Goal: Task Accomplishment & Management: Manage account settings

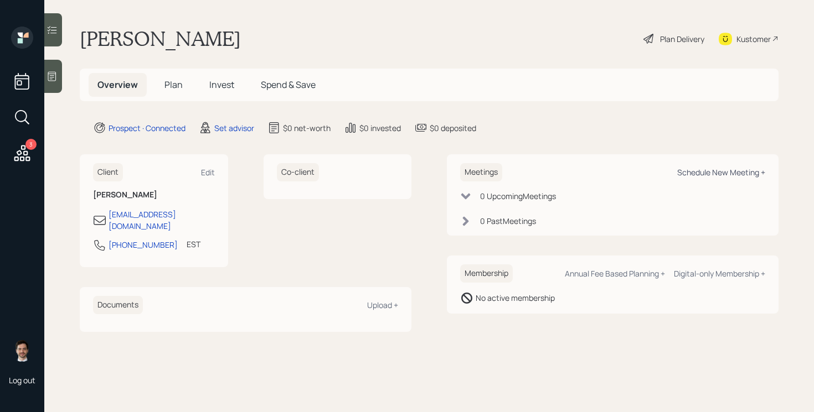
click at [739, 174] on div "Schedule New Meeting +" at bounding box center [721, 172] width 88 height 11
select select "round-[PERSON_NAME]"
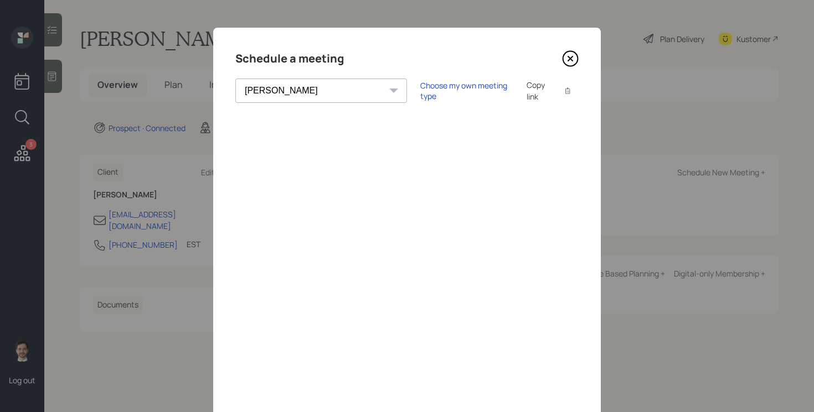
click at [567, 60] on icon at bounding box center [570, 58] width 17 height 17
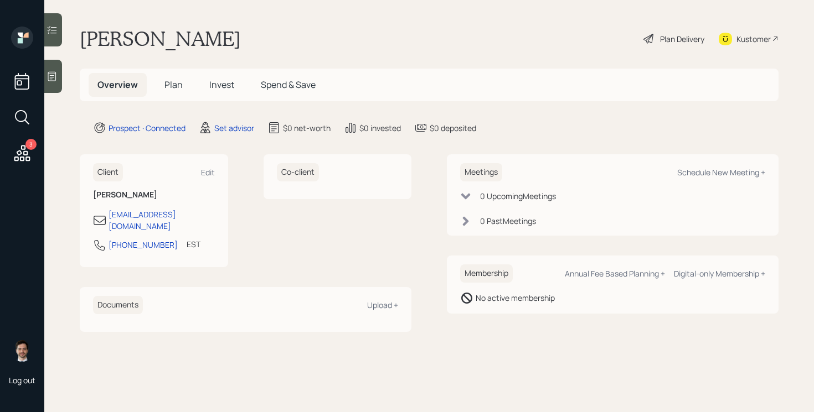
click at [173, 82] on span "Plan" at bounding box center [173, 85] width 18 height 12
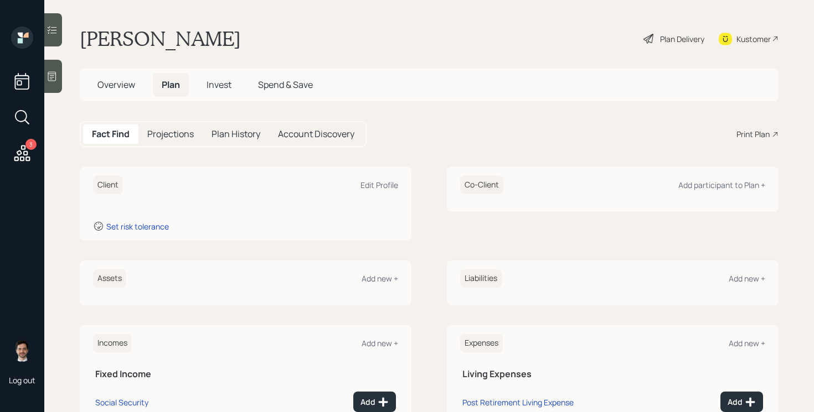
click at [130, 87] on span "Overview" at bounding box center [116, 85] width 38 height 12
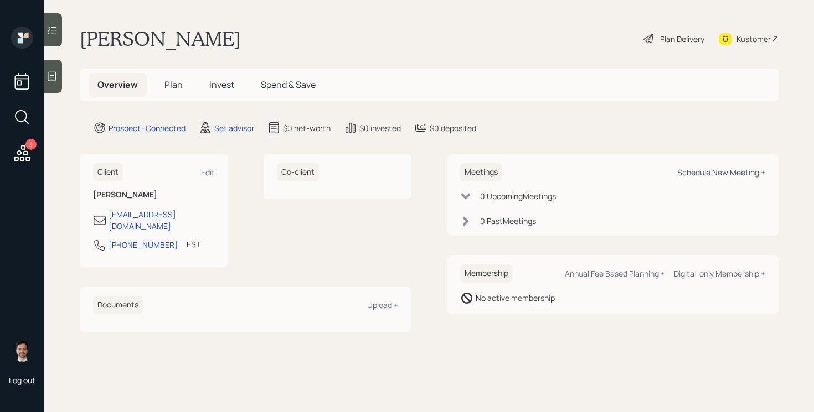
click at [692, 173] on div "Schedule New Meeting +" at bounding box center [721, 172] width 88 height 11
select select "round-[PERSON_NAME]"
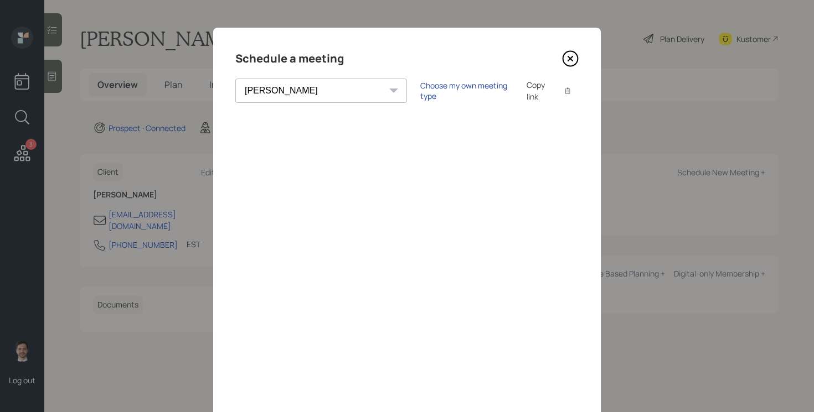
click at [420, 92] on div "Choose my own meeting type" at bounding box center [466, 90] width 93 height 21
click at [574, 56] on icon at bounding box center [570, 58] width 17 height 17
